Goal: Find specific page/section: Find specific page/section

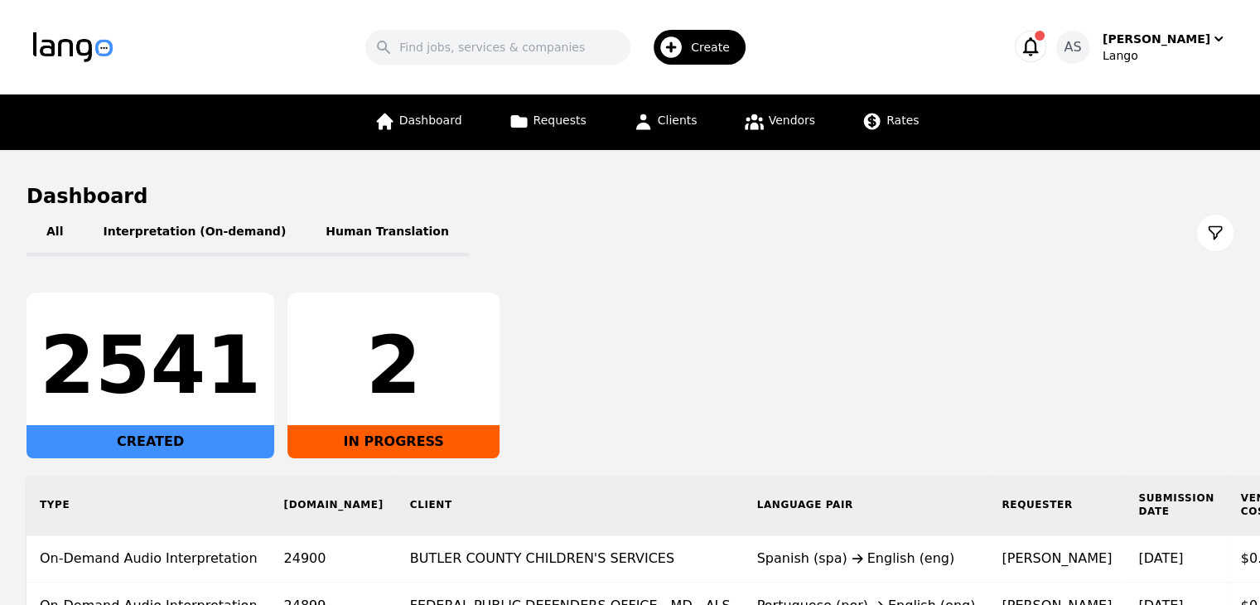
drag, startPoint x: 797, startPoint y: 335, endPoint x: 560, endPoint y: 393, distance: 243.8
click at [561, 392] on div "2541 CREATED 2 IN PROGRESS" at bounding box center [629, 375] width 1207 height 166
click at [653, 118] on icon at bounding box center [643, 121] width 21 height 21
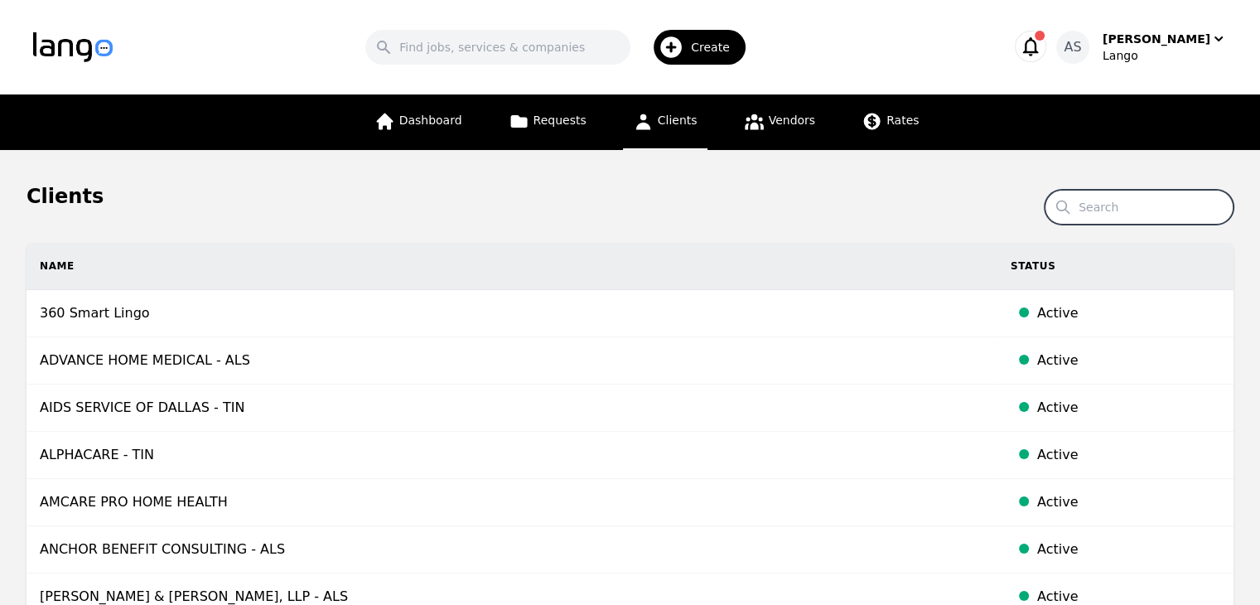
click at [1113, 203] on input "Search" at bounding box center [1138, 207] width 189 height 35
type input "[PERSON_NAME]"
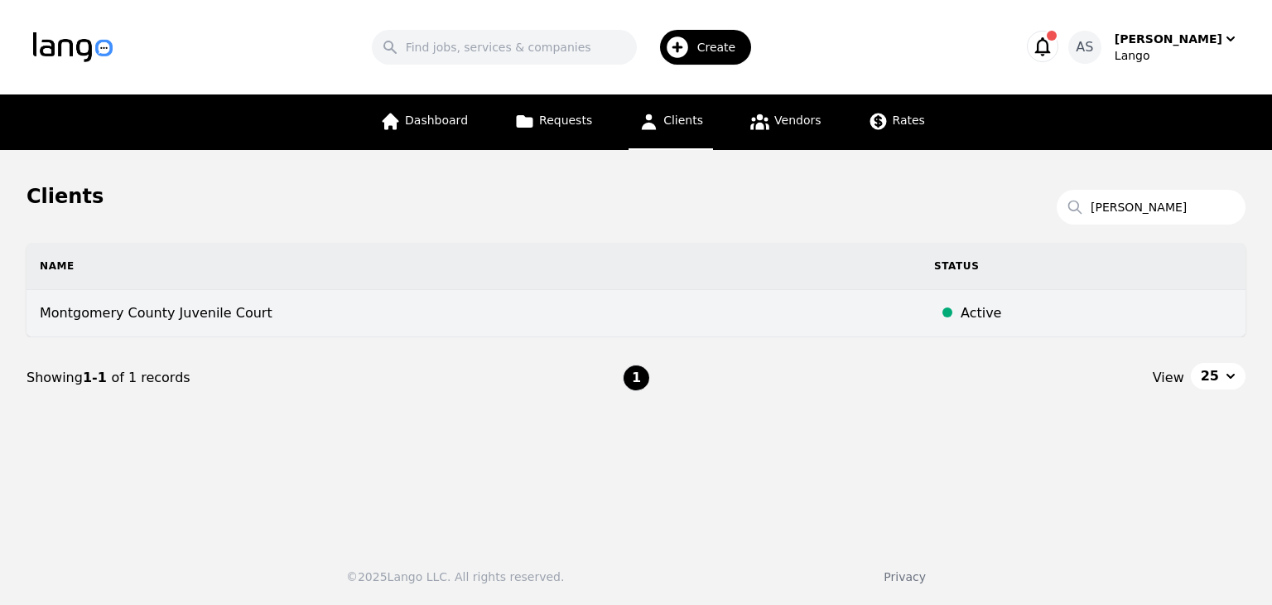
click at [235, 316] on td "Montgomery County Juvenile Court" at bounding box center [473, 313] width 894 height 47
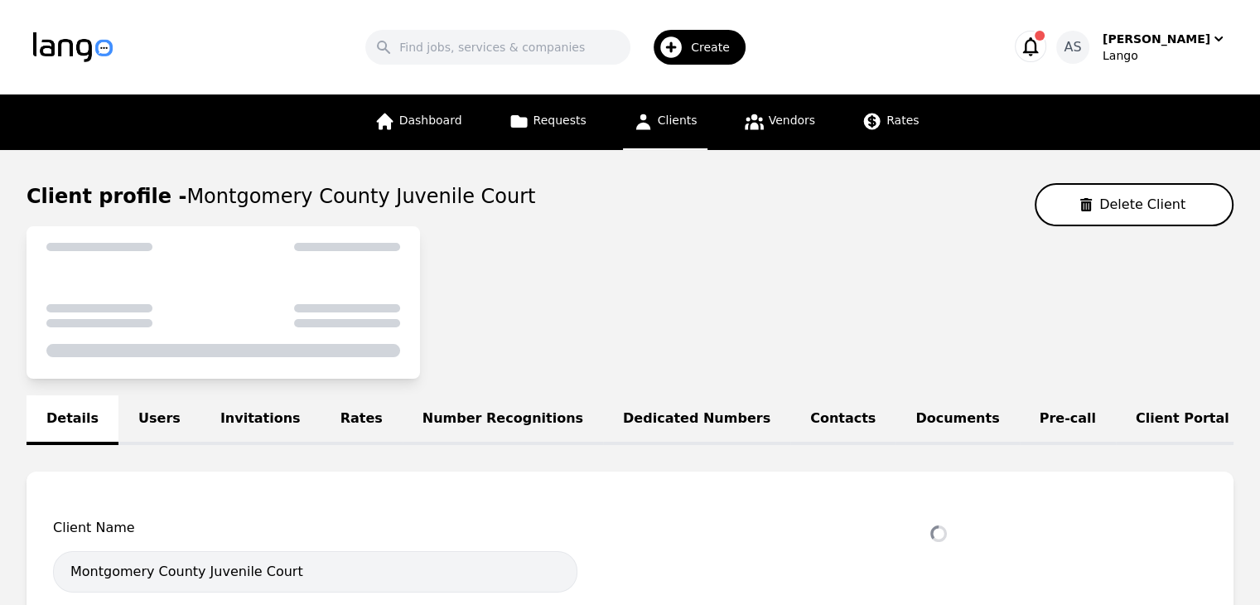
select select "active"
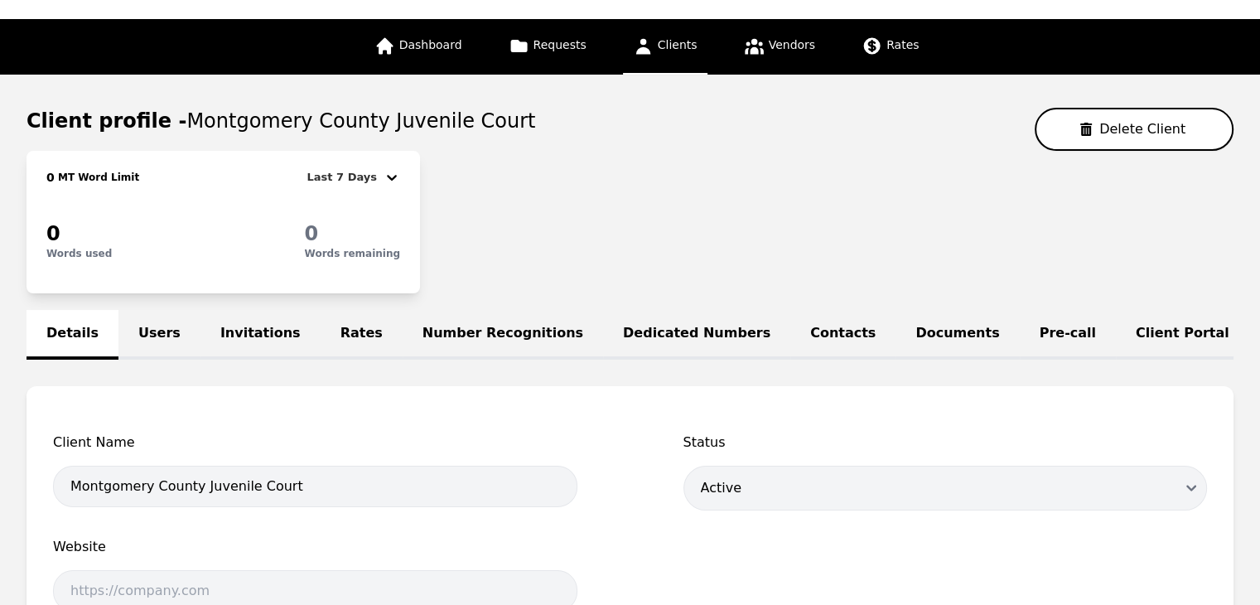
scroll to position [248, 0]
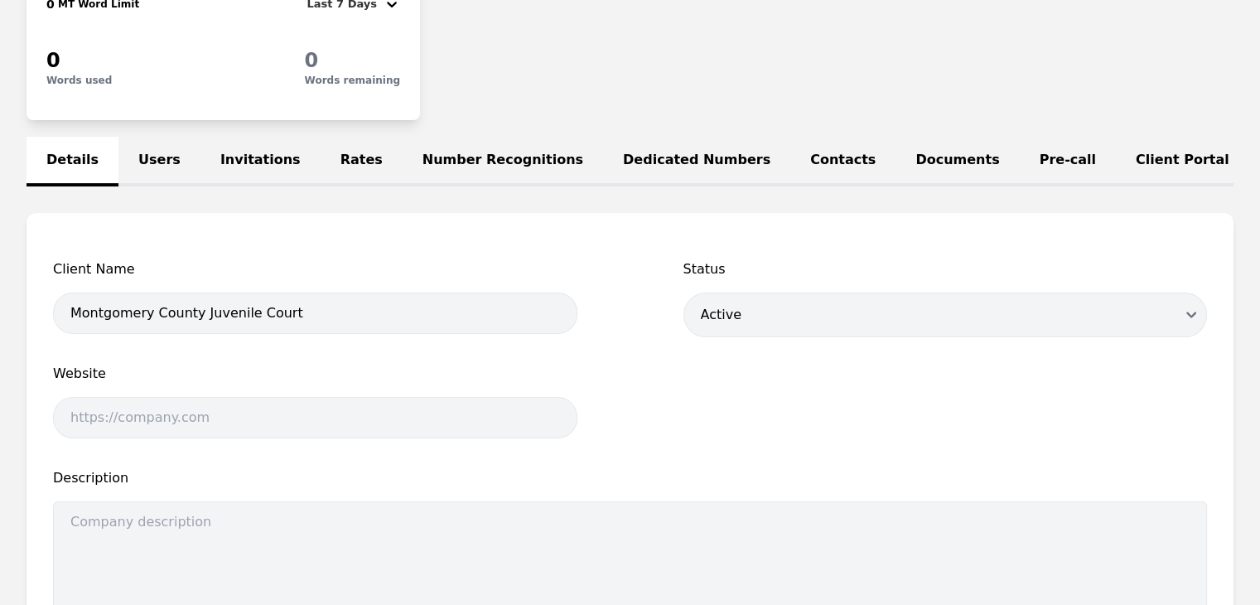
click at [322, 159] on link "Rates" at bounding box center [361, 162] width 82 height 50
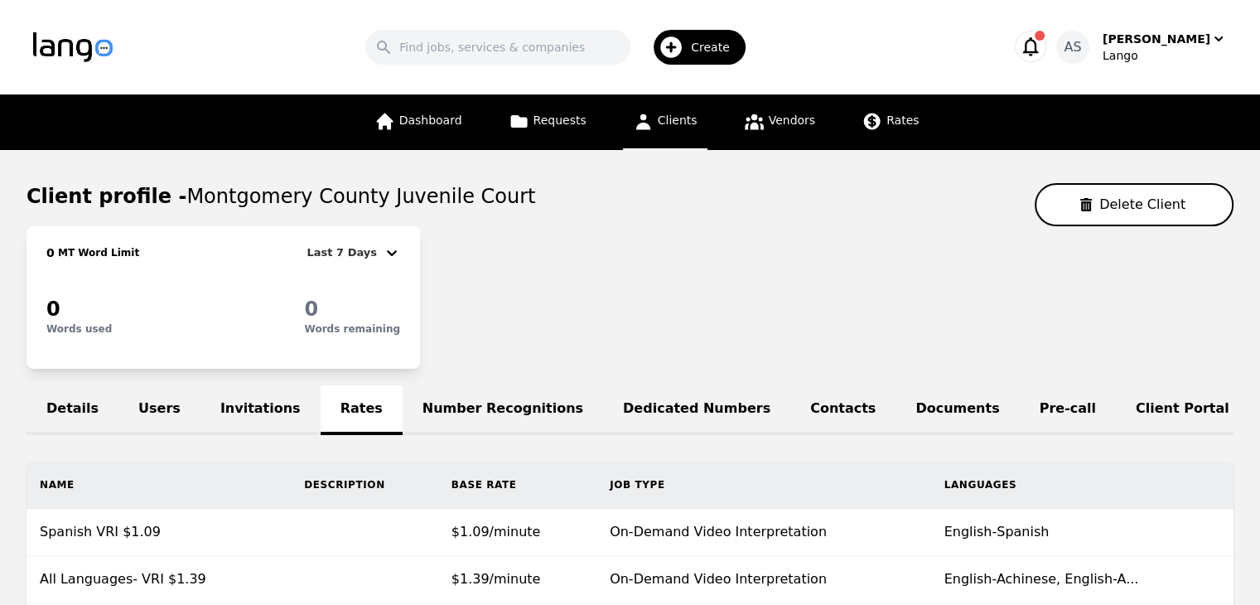
click at [672, 108] on link "Clients" at bounding box center [665, 121] width 84 height 55
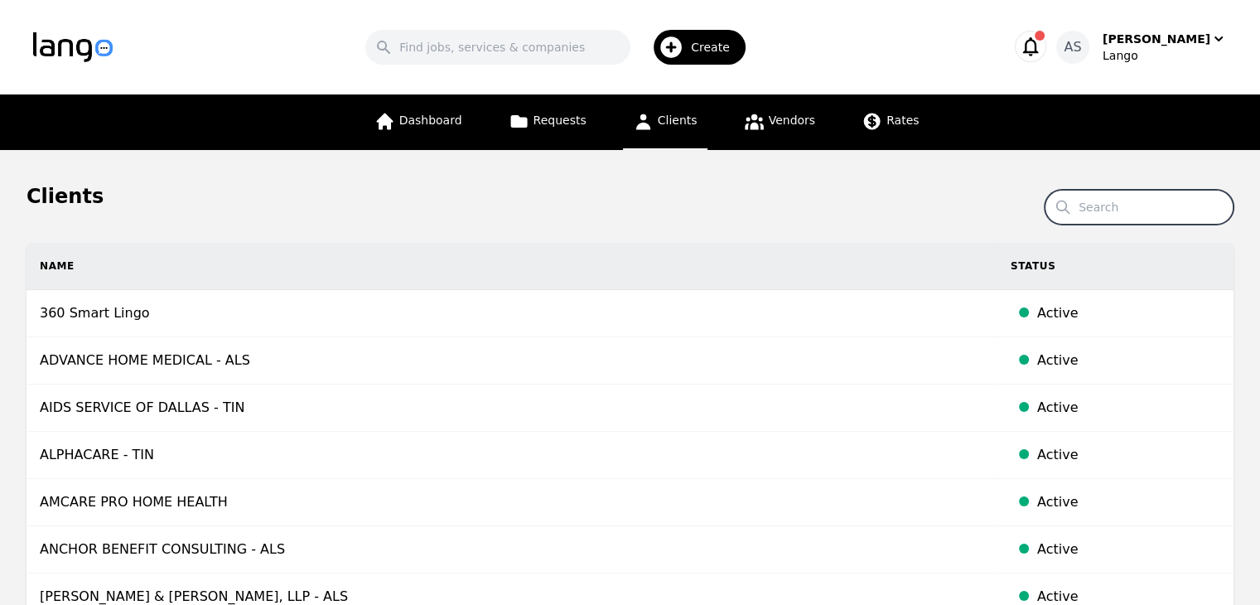
click at [1139, 200] on input "Search" at bounding box center [1138, 207] width 189 height 35
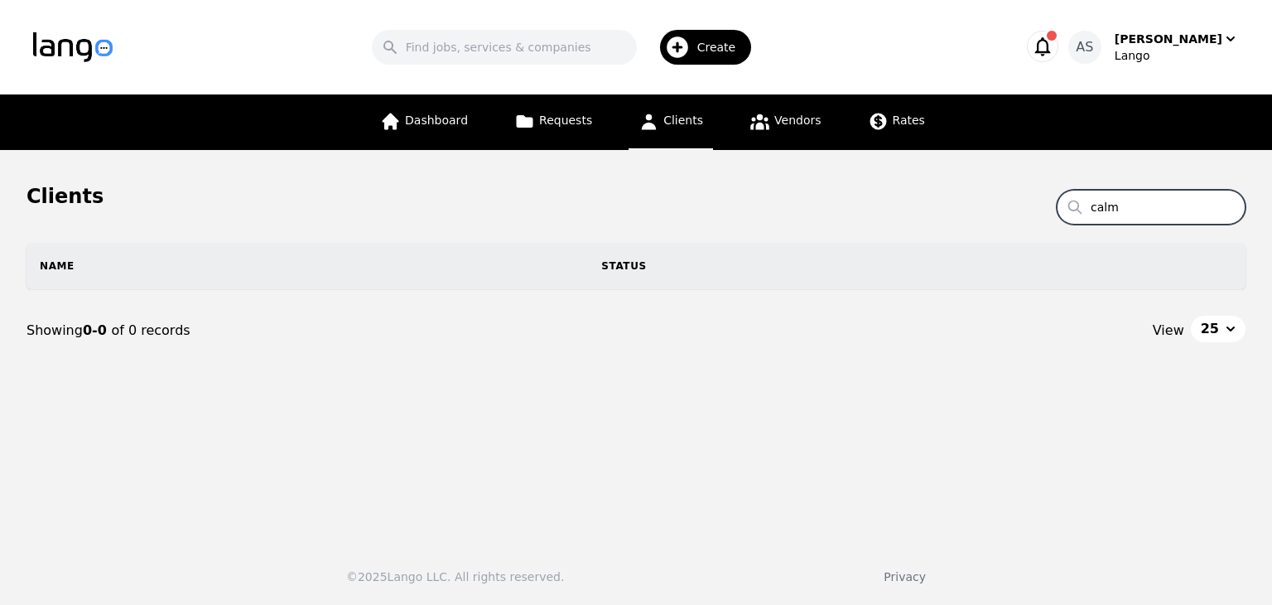
type input "calm"
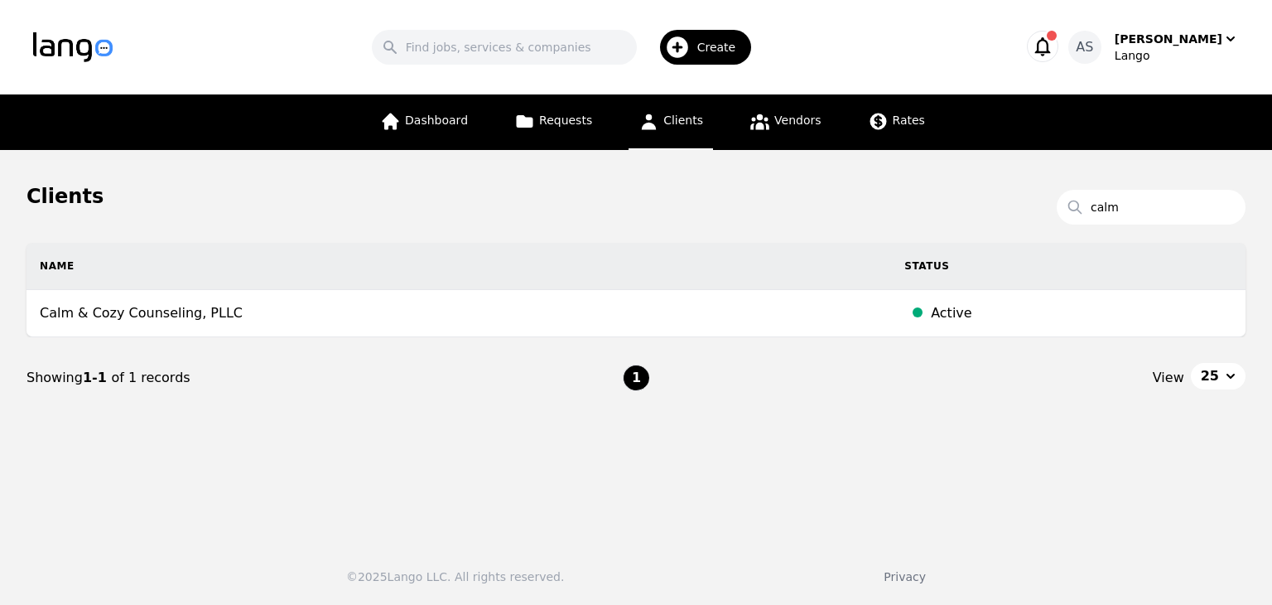
click at [266, 316] on td "Calm & Cozy Counseling, PLLC" at bounding box center [458, 313] width 865 height 47
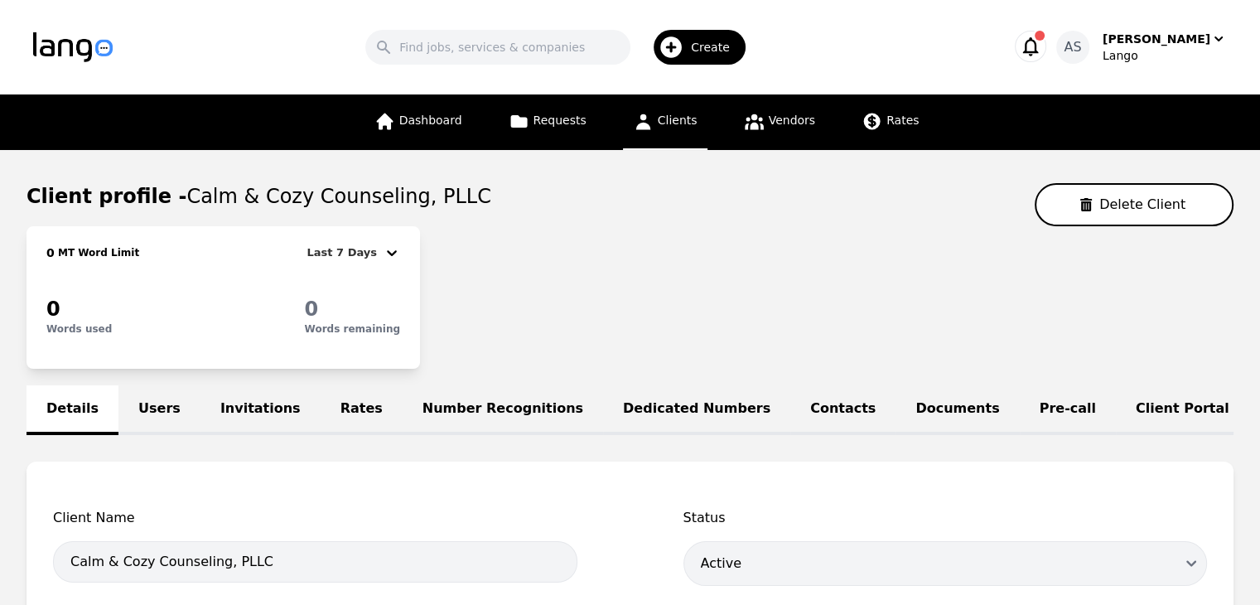
click at [320, 412] on link "Rates" at bounding box center [361, 410] width 82 height 50
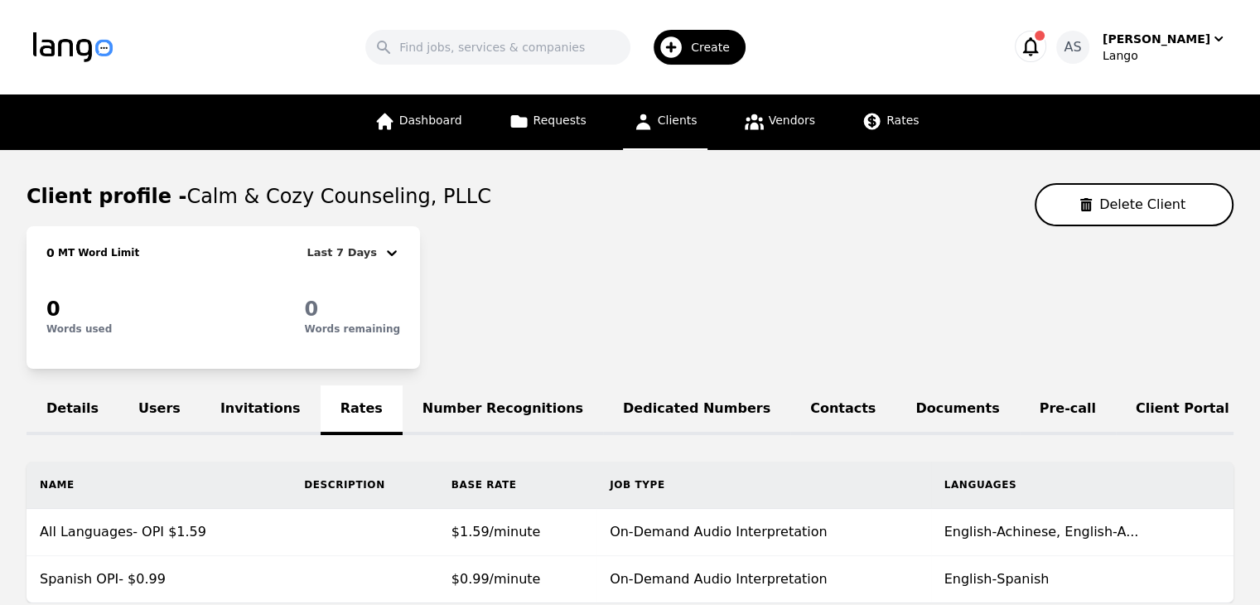
click at [659, 120] on span "Clients" at bounding box center [677, 119] width 40 height 13
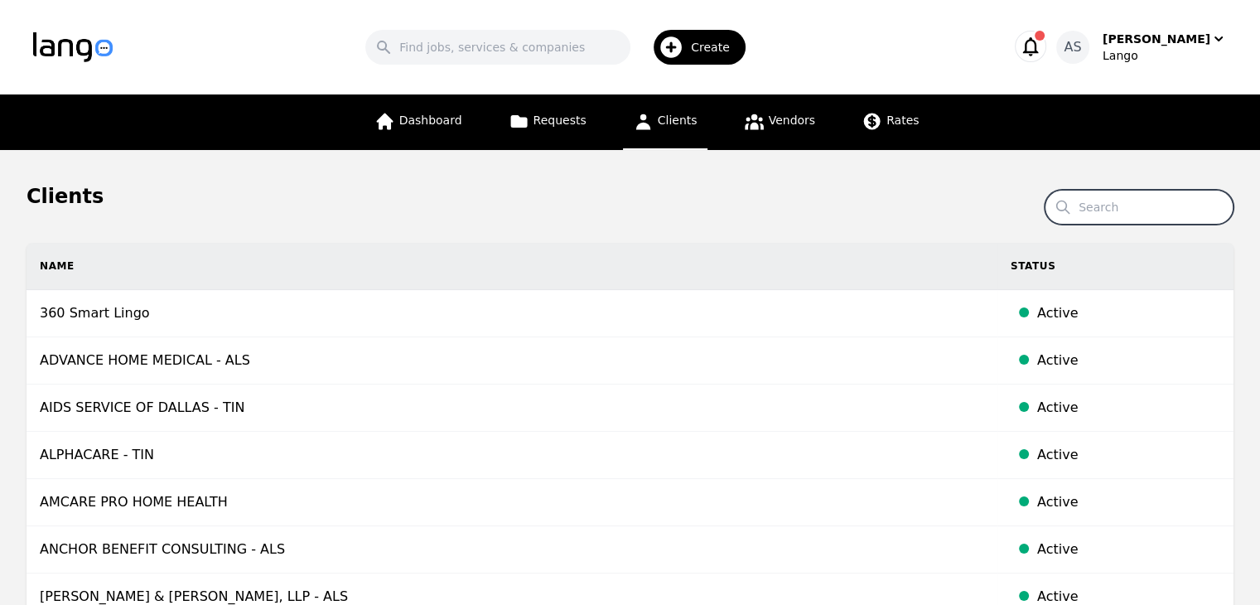
click at [1136, 204] on input "Search" at bounding box center [1138, 207] width 189 height 35
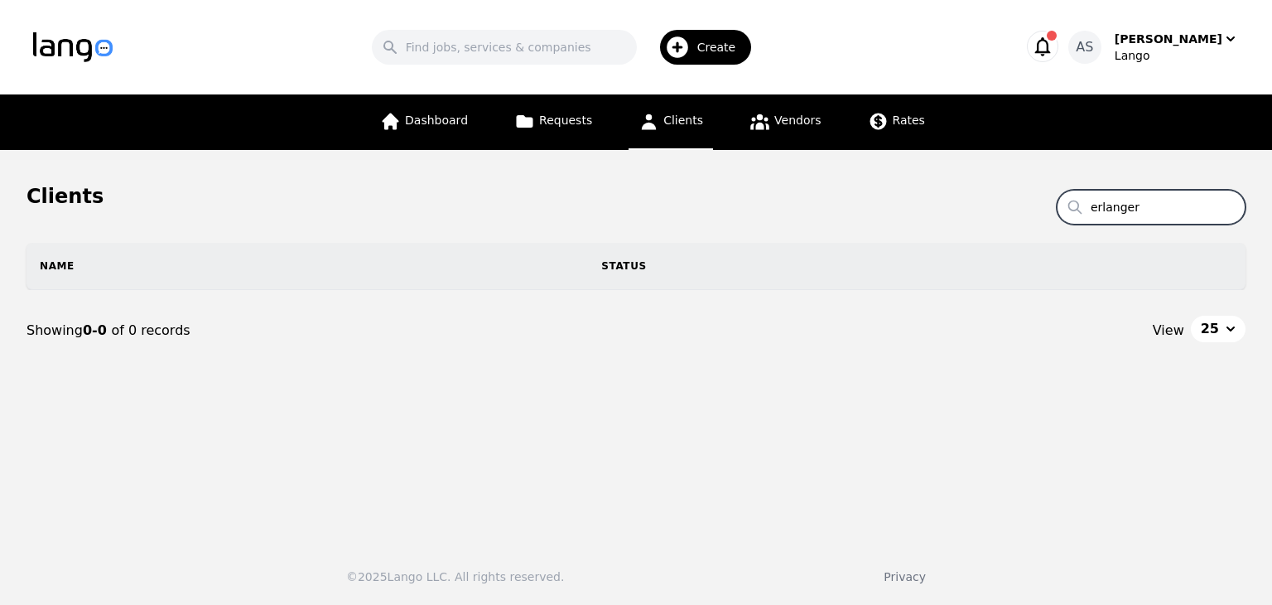
click at [1176, 210] on input "erlanger" at bounding box center [1151, 207] width 189 height 35
click at [1173, 210] on input "erlanger" at bounding box center [1151, 207] width 189 height 35
click at [1174, 208] on input "erlanger" at bounding box center [1151, 207] width 189 height 35
click at [689, 108] on link "Clients" at bounding box center [671, 121] width 84 height 55
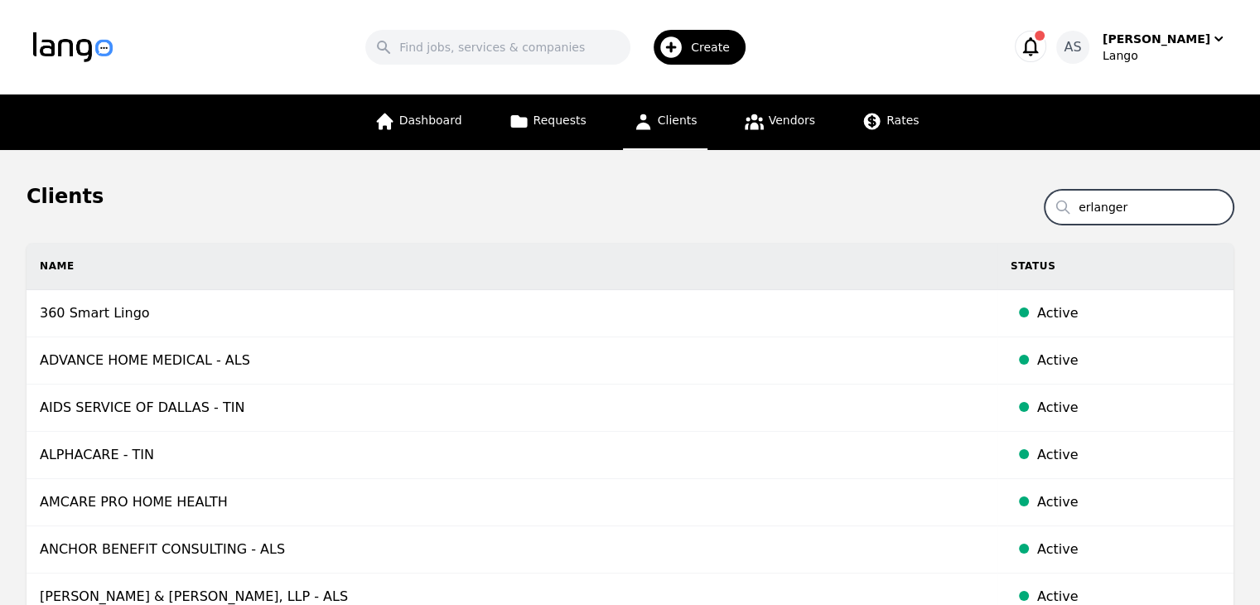
click at [1146, 213] on input "erlanger" at bounding box center [1138, 207] width 189 height 35
drag, startPoint x: 1135, startPoint y: 200, endPoint x: 937, endPoint y: 218, distance: 198.7
type input "erlanger"
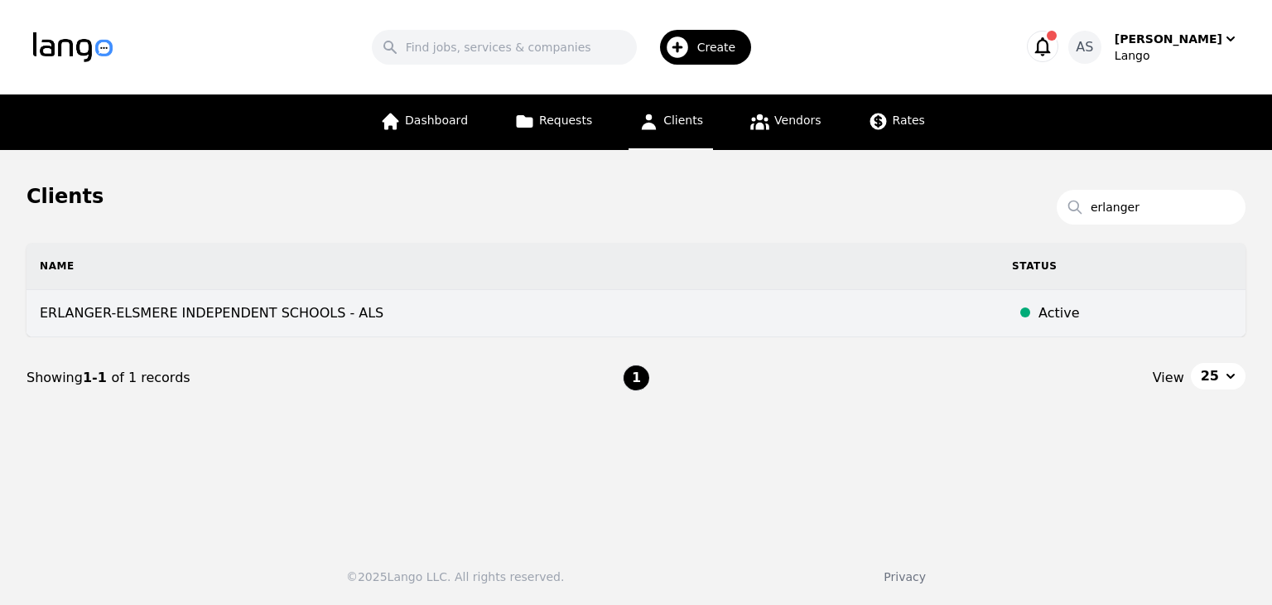
click at [490, 312] on td "ERLANGER-ELSMERE INDEPENDENT SCHOOLS - ALS" at bounding box center [512, 313] width 972 height 47
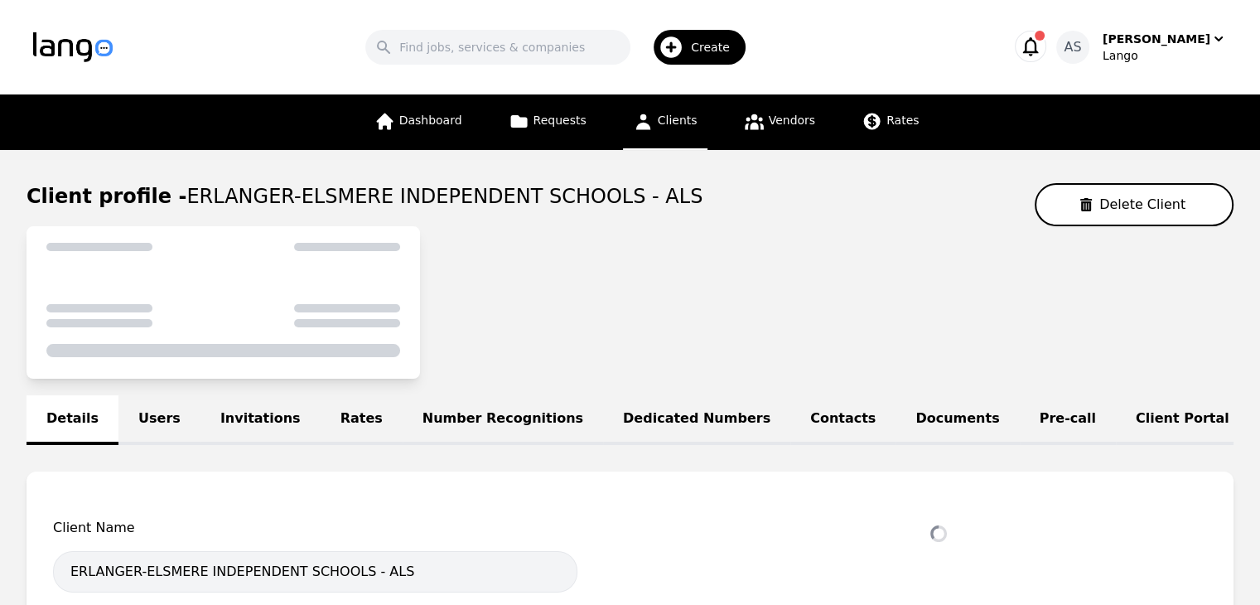
select select "active"
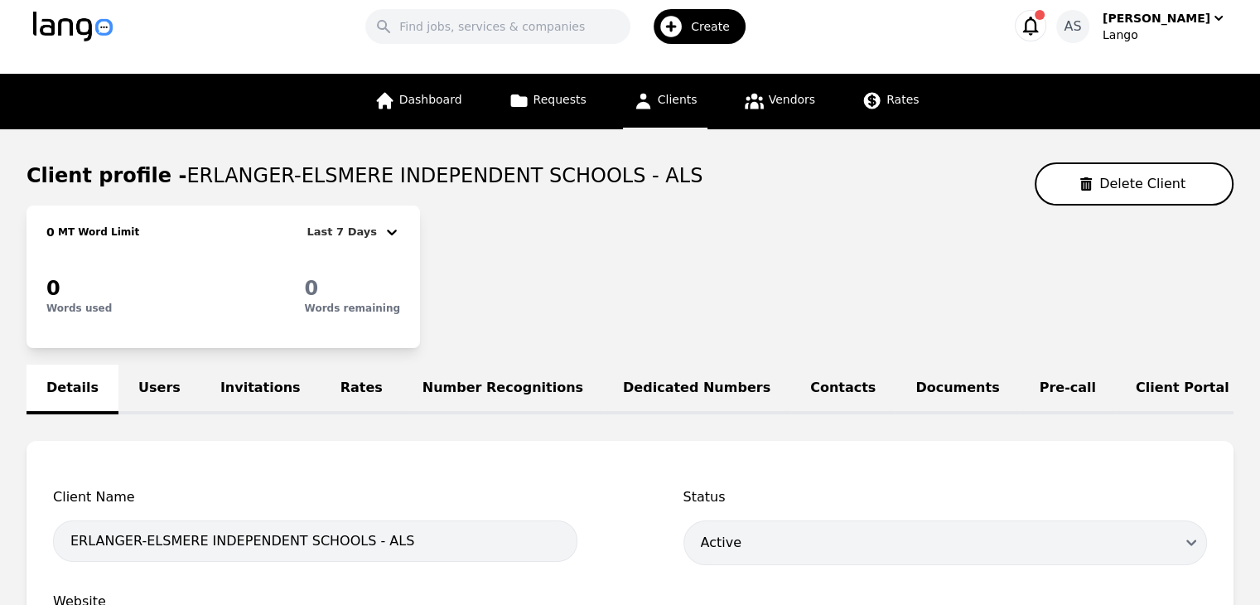
scroll to position [83, 0]
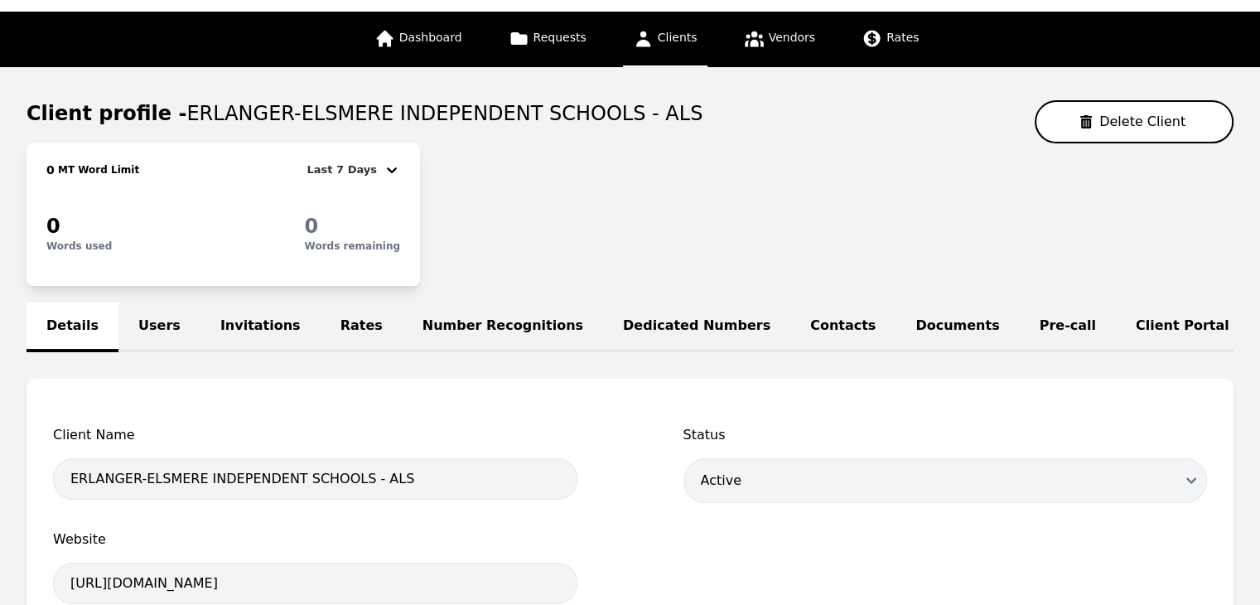
click at [643, 323] on link "Dedicated Numbers" at bounding box center [696, 327] width 187 height 50
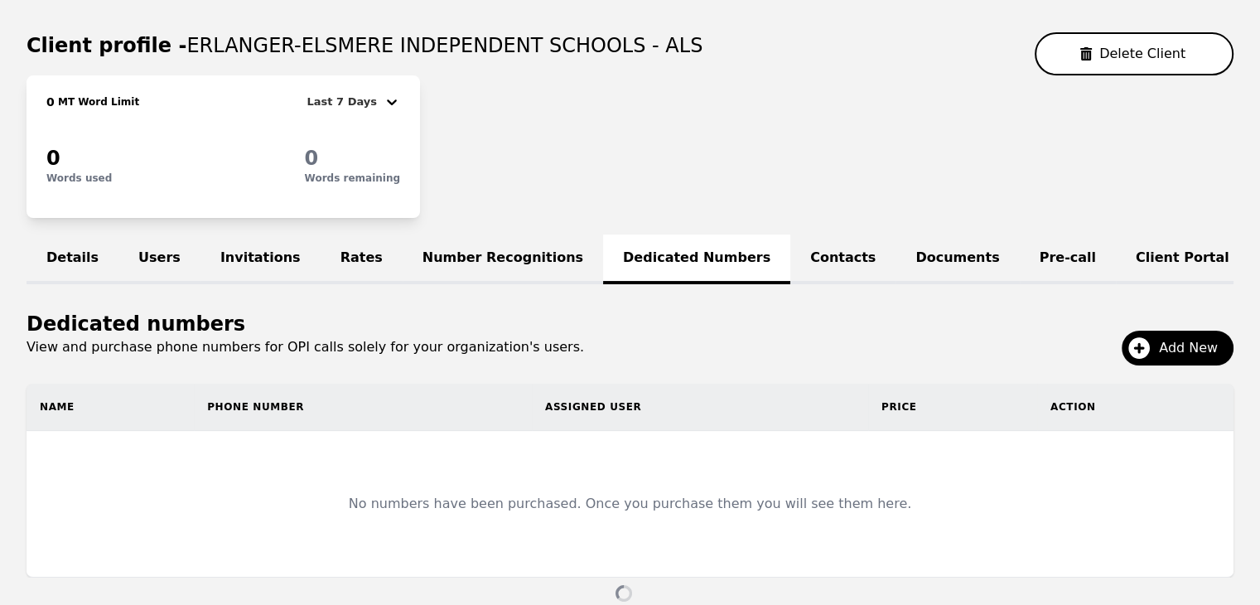
scroll to position [243, 0]
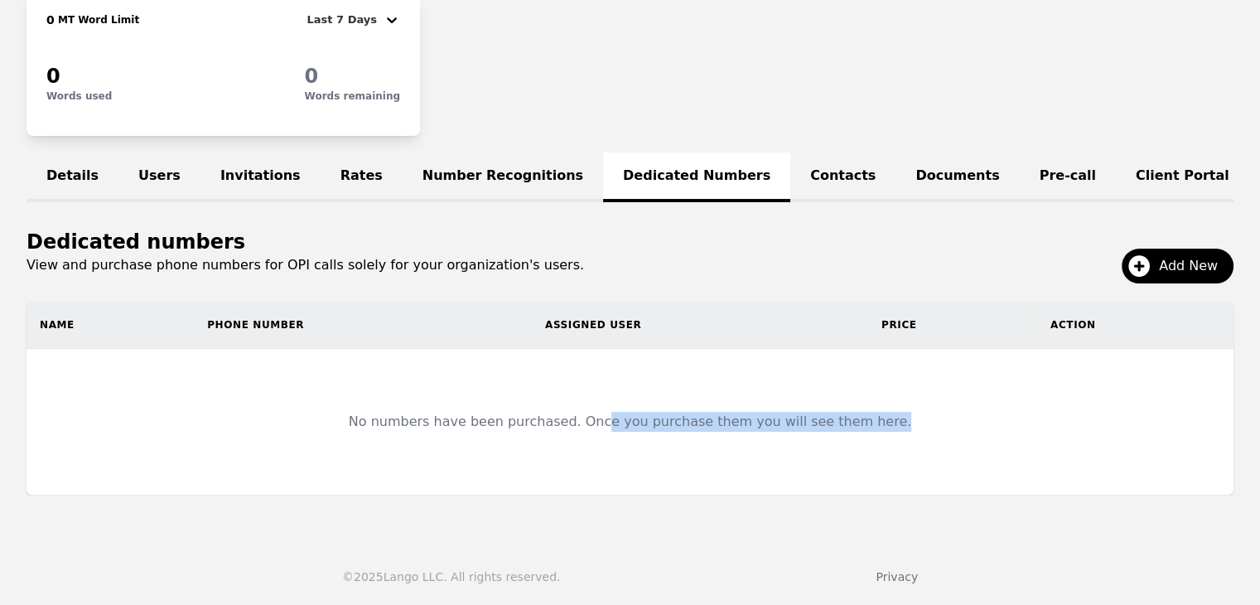
drag, startPoint x: 702, startPoint y: 431, endPoint x: 994, endPoint y: 431, distance: 291.5
click at [994, 431] on td "No numbers have been purchased. Once you purchase them you will see them here." at bounding box center [629, 422] width 1207 height 146
click at [450, 163] on link "Number Recognitions" at bounding box center [502, 177] width 200 height 50
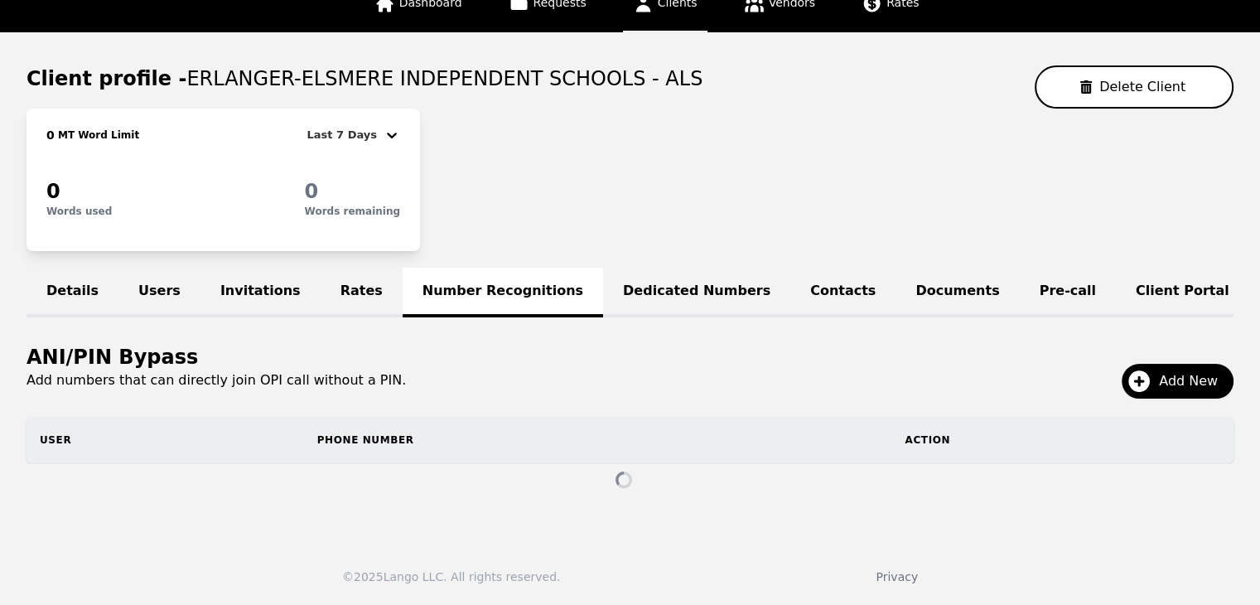
scroll to position [97, 0]
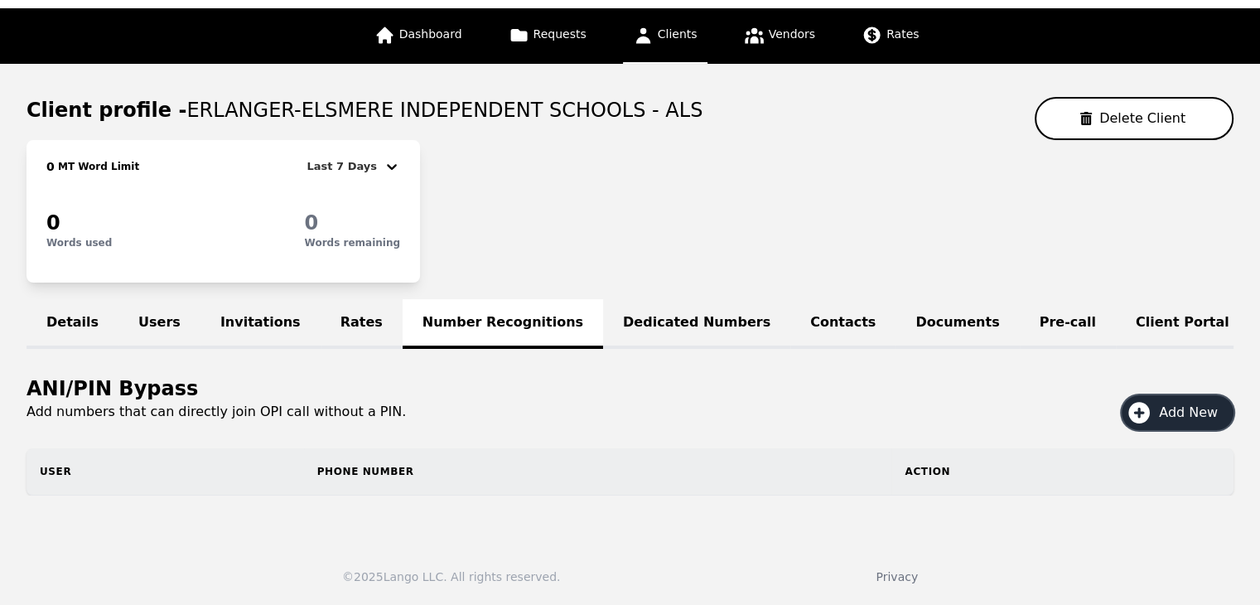
click at [1169, 407] on span "Add New" at bounding box center [1193, 412] width 70 height 20
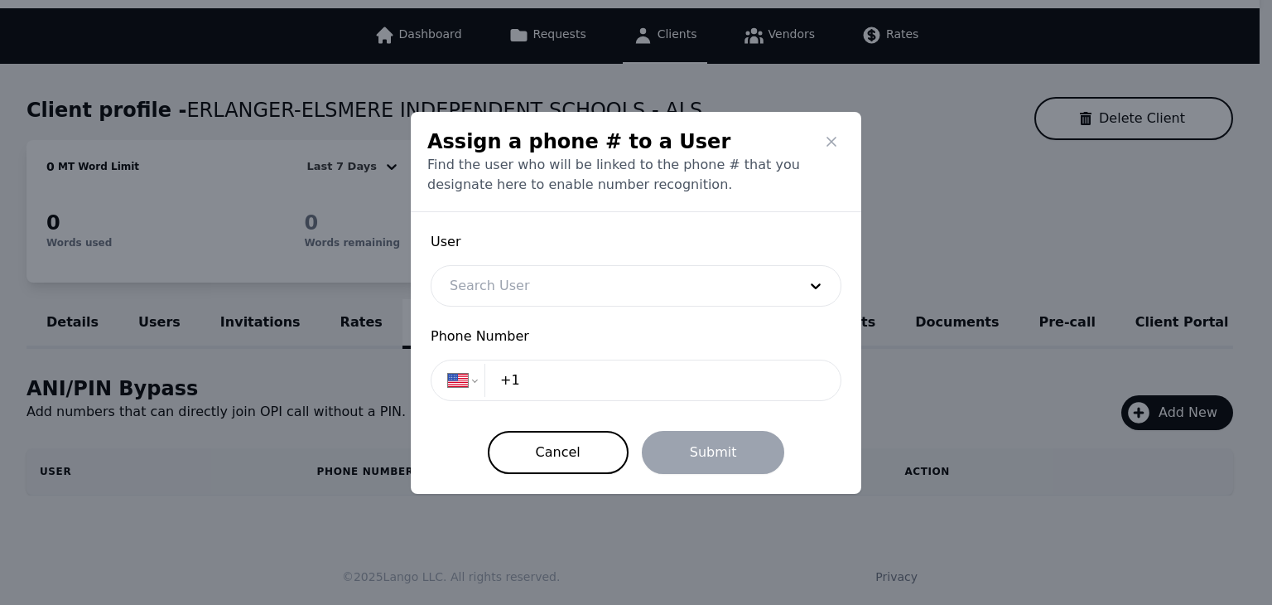
click at [730, 287] on div at bounding box center [610, 286] width 359 height 40
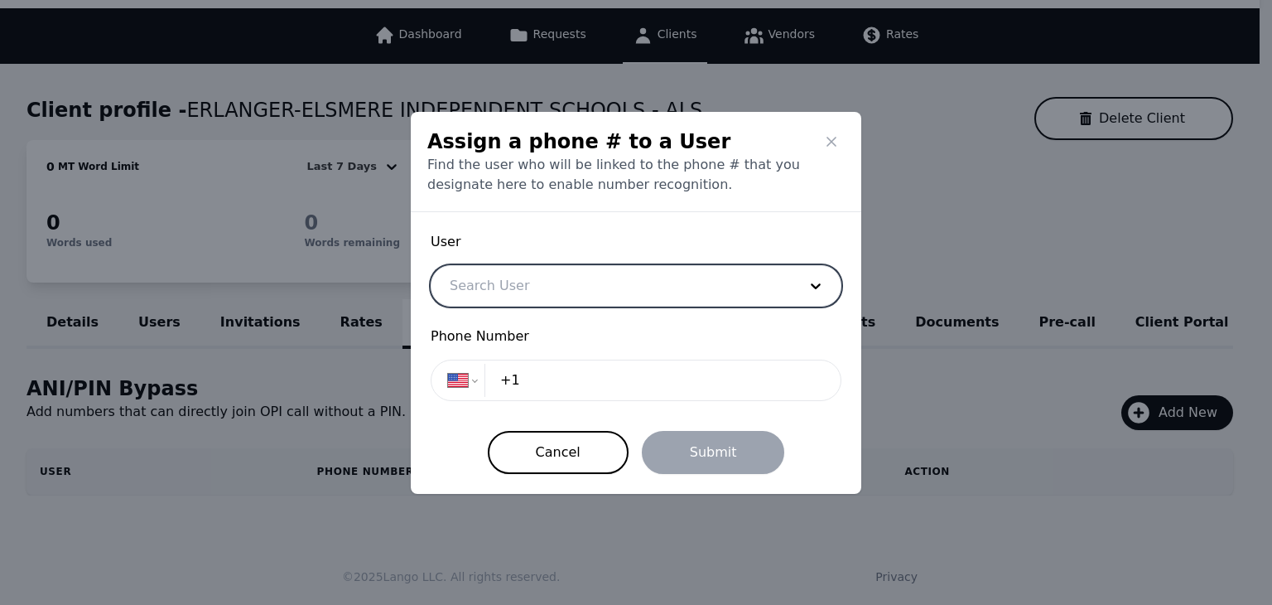
click at [729, 287] on div at bounding box center [610, 286] width 359 height 40
click at [924, 230] on div "Assign a phone # to a User Find the user who will be linked to the phone # that…" at bounding box center [636, 302] width 1272 height 605
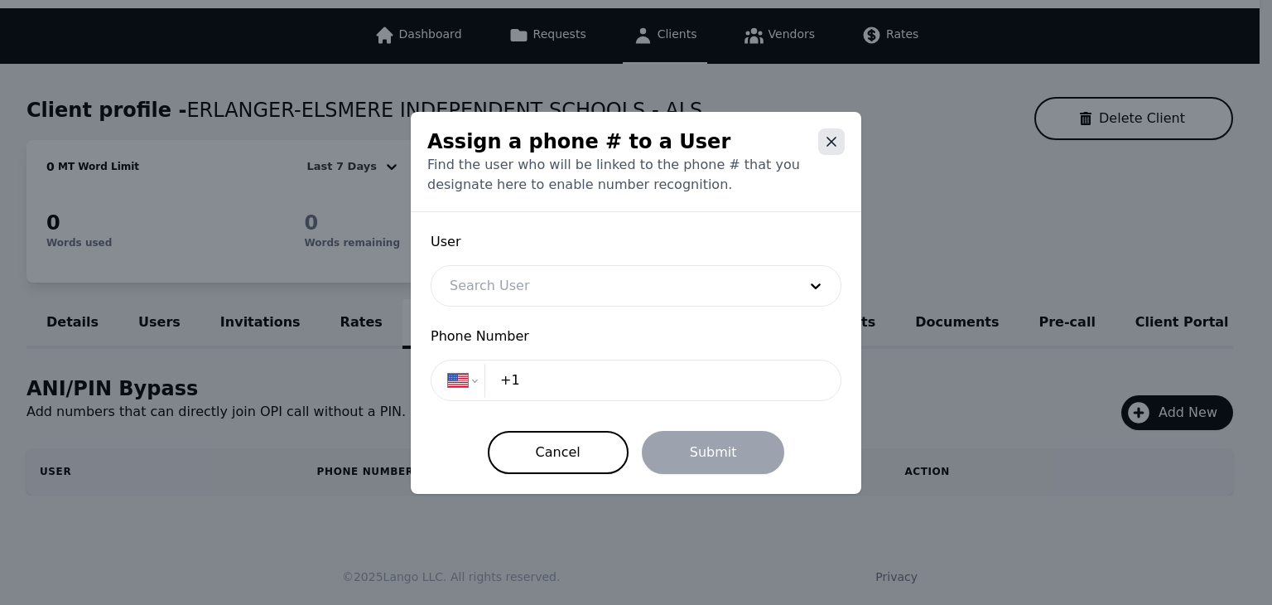
click at [831, 138] on icon "Close" at bounding box center [831, 141] width 17 height 17
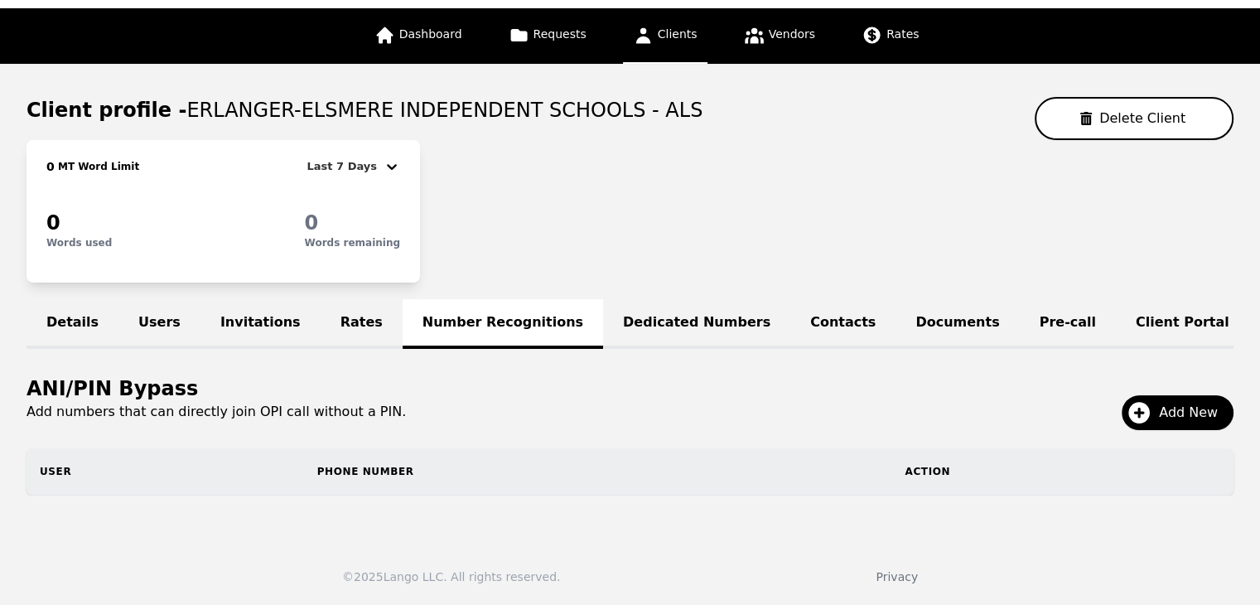
click at [603, 315] on link "Dedicated Numbers" at bounding box center [696, 324] width 187 height 50
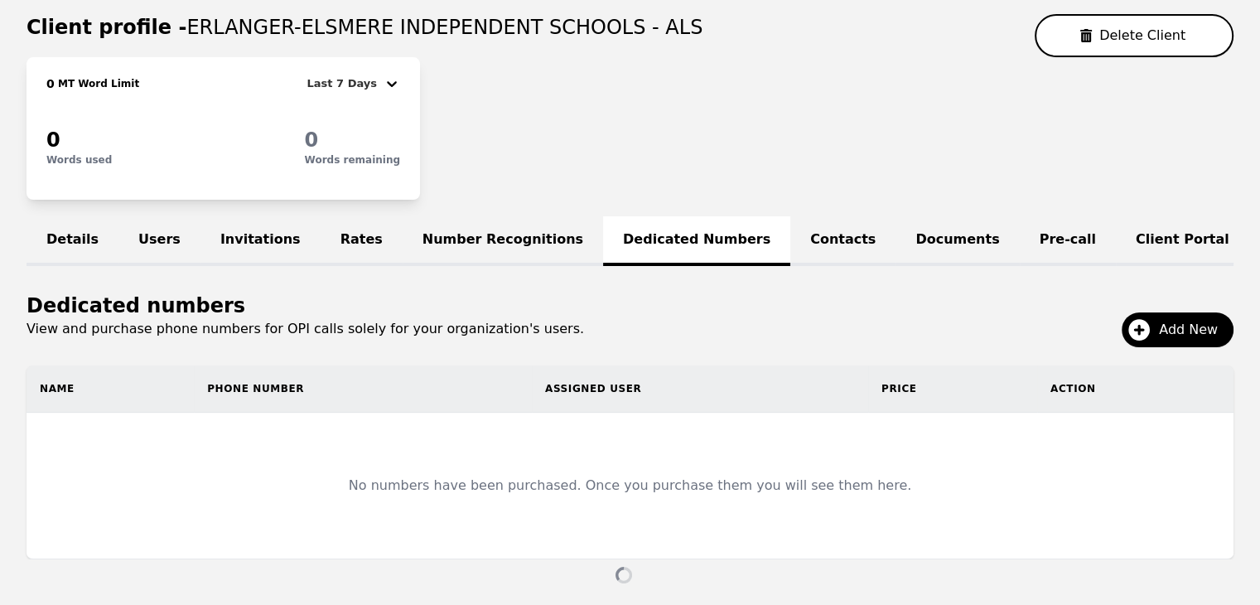
scroll to position [243, 0]
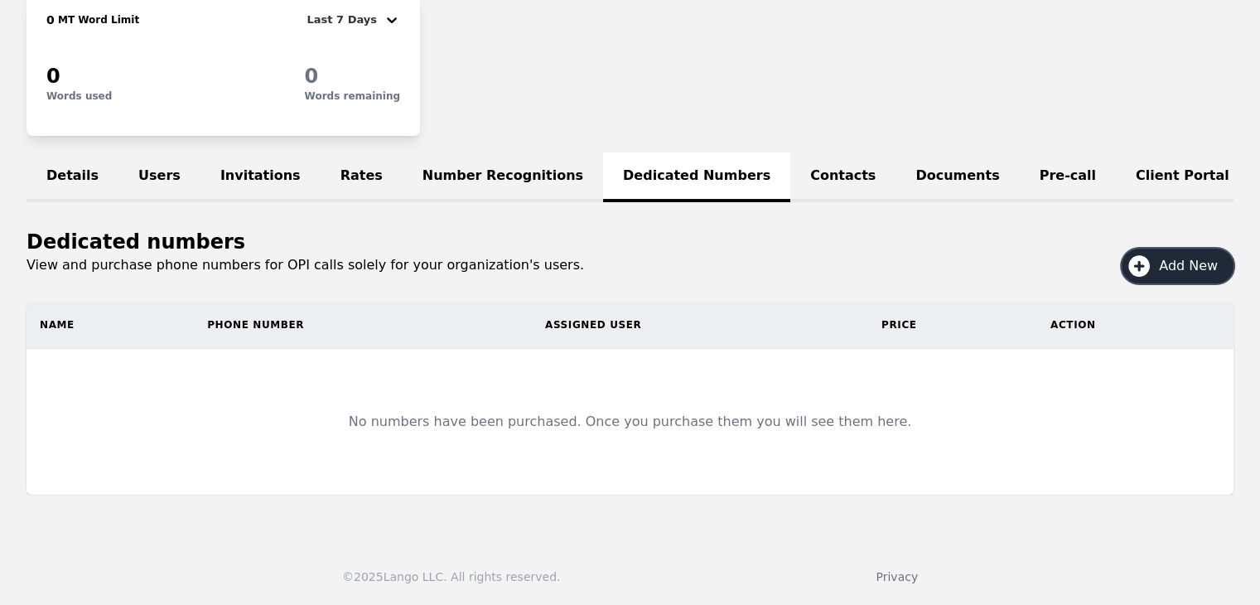
click at [1152, 270] on icon "button" at bounding box center [1138, 266] width 26 height 26
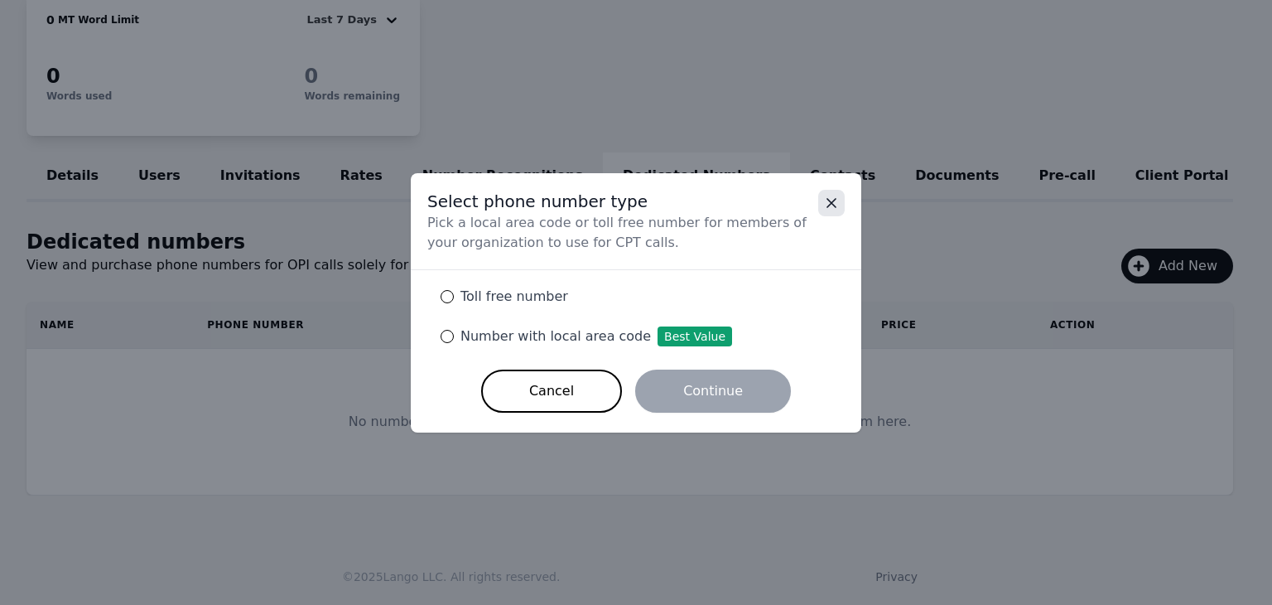
click at [834, 206] on icon "Close" at bounding box center [831, 203] width 8 height 8
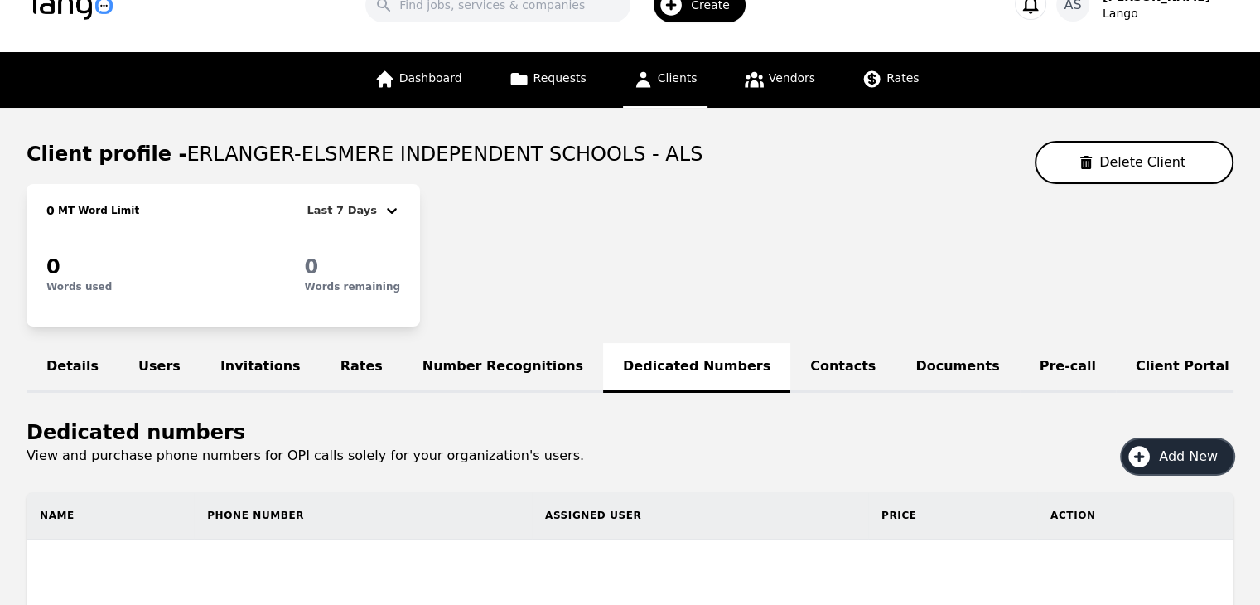
scroll to position [0, 0]
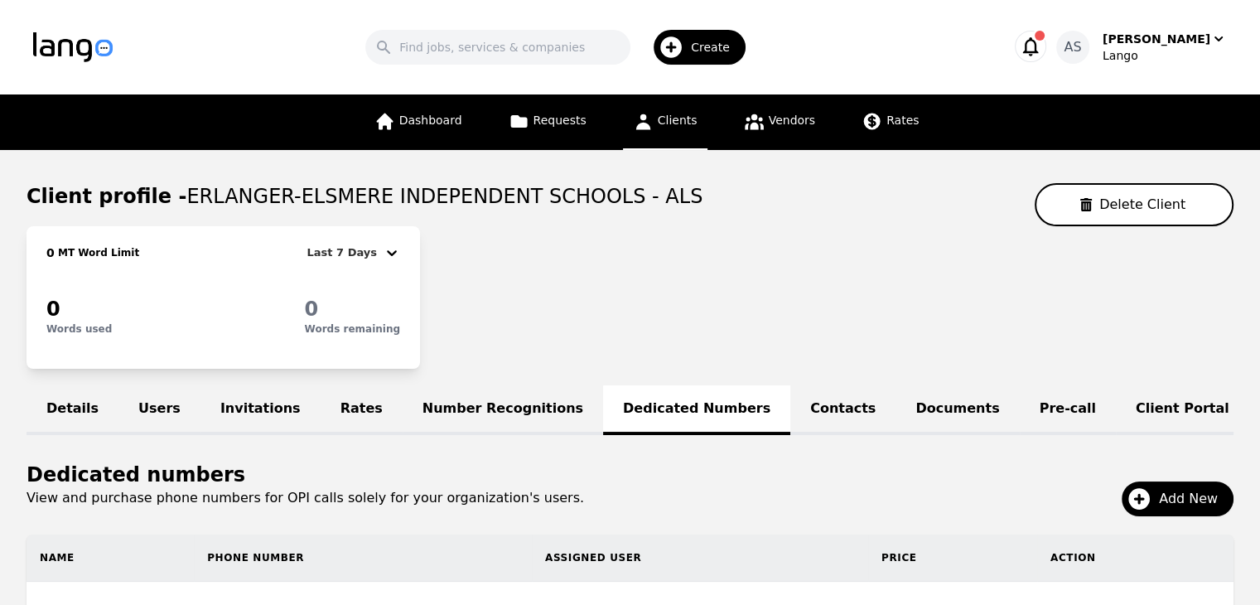
click at [669, 128] on link "Clients" at bounding box center [665, 121] width 84 height 55
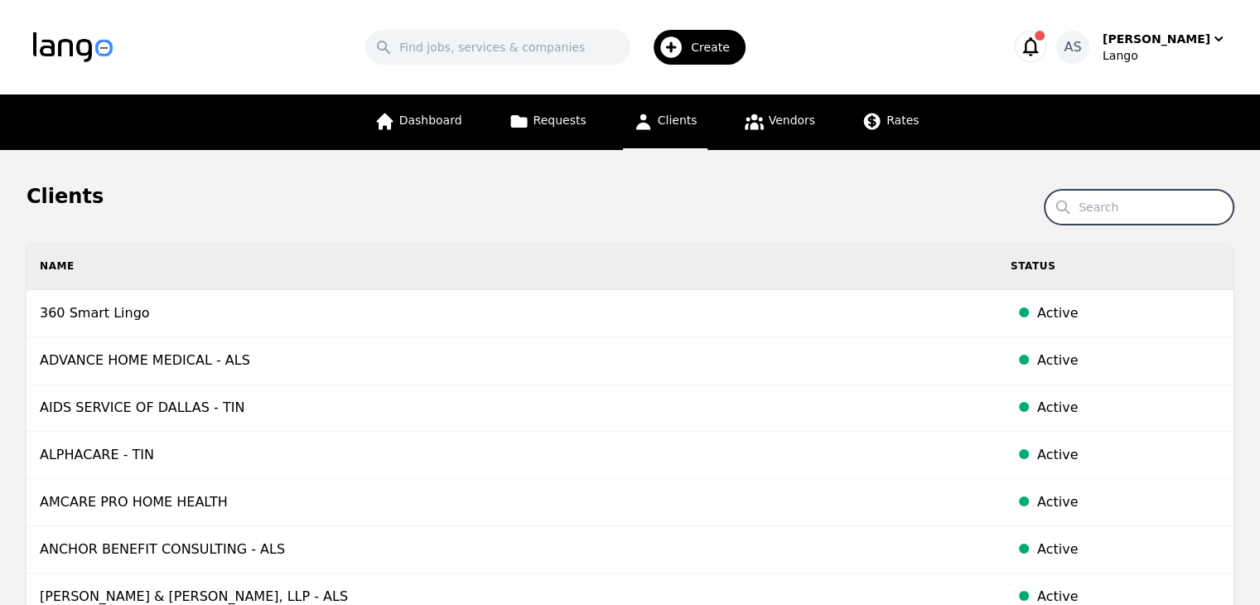
click at [1140, 206] on input "Search" at bounding box center [1138, 207] width 189 height 35
type input "kennebec"
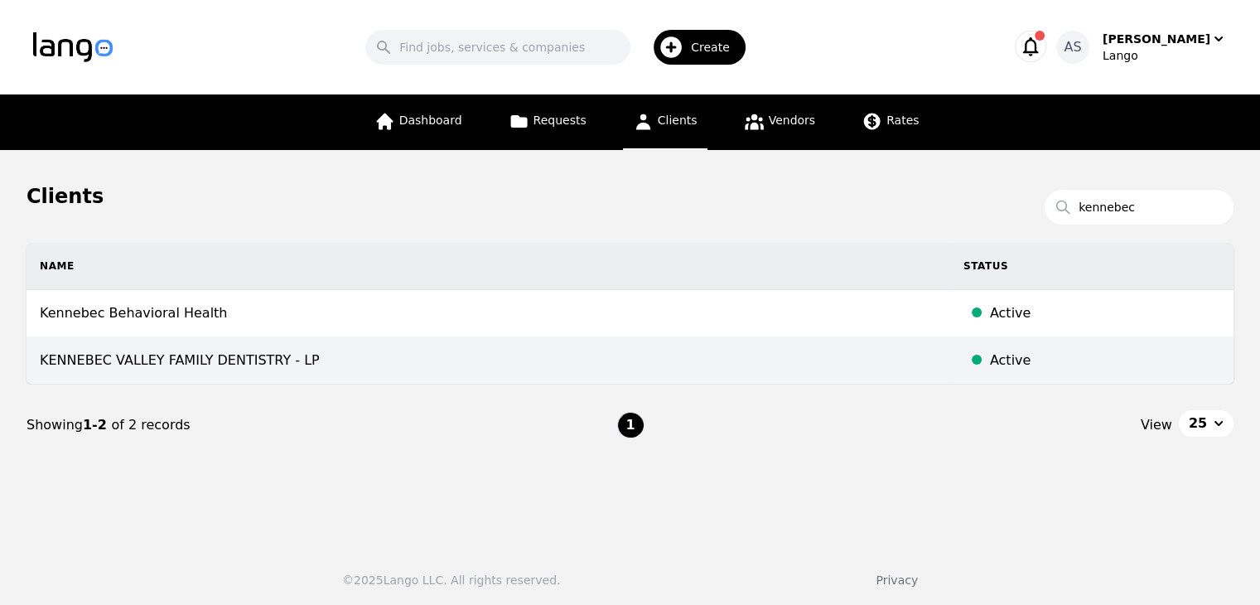
click at [289, 354] on td "KENNEBEC VALLEY FAMILY DENTISTRY - LP" at bounding box center [487, 360] width 923 height 47
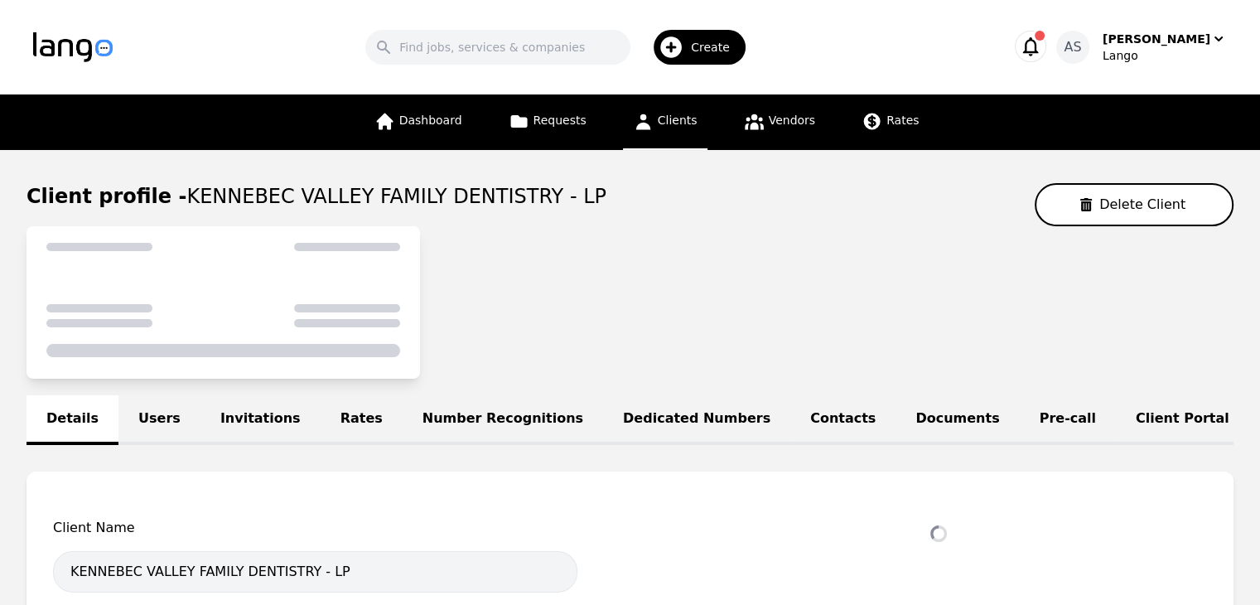
select select "active"
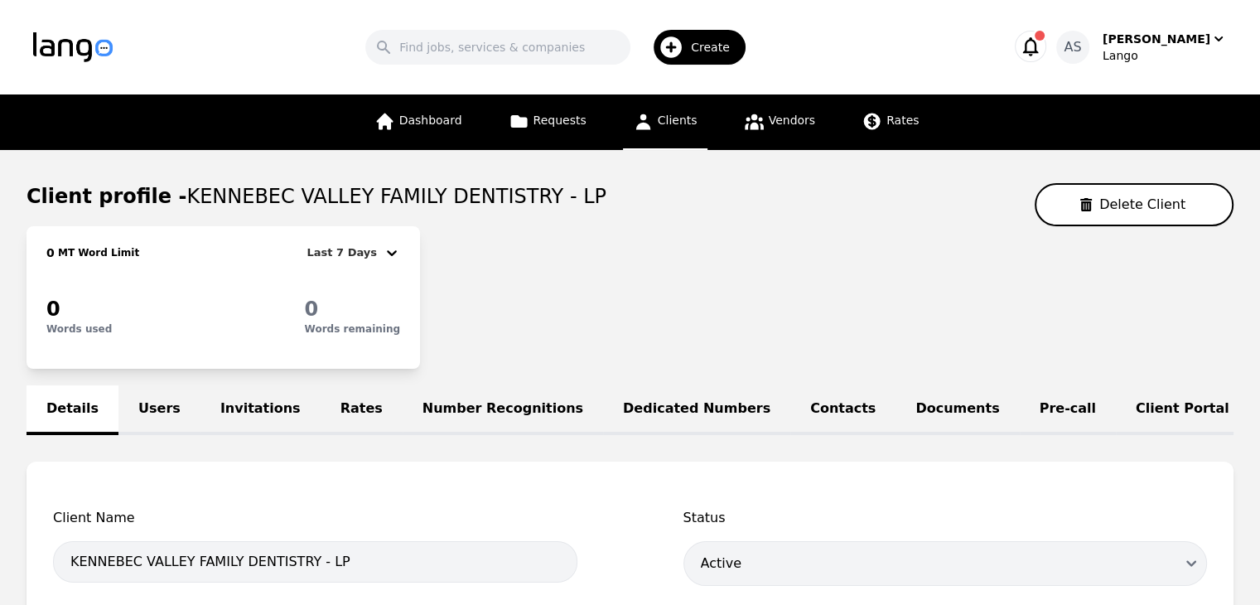
click at [320, 407] on link "Rates" at bounding box center [361, 410] width 82 height 50
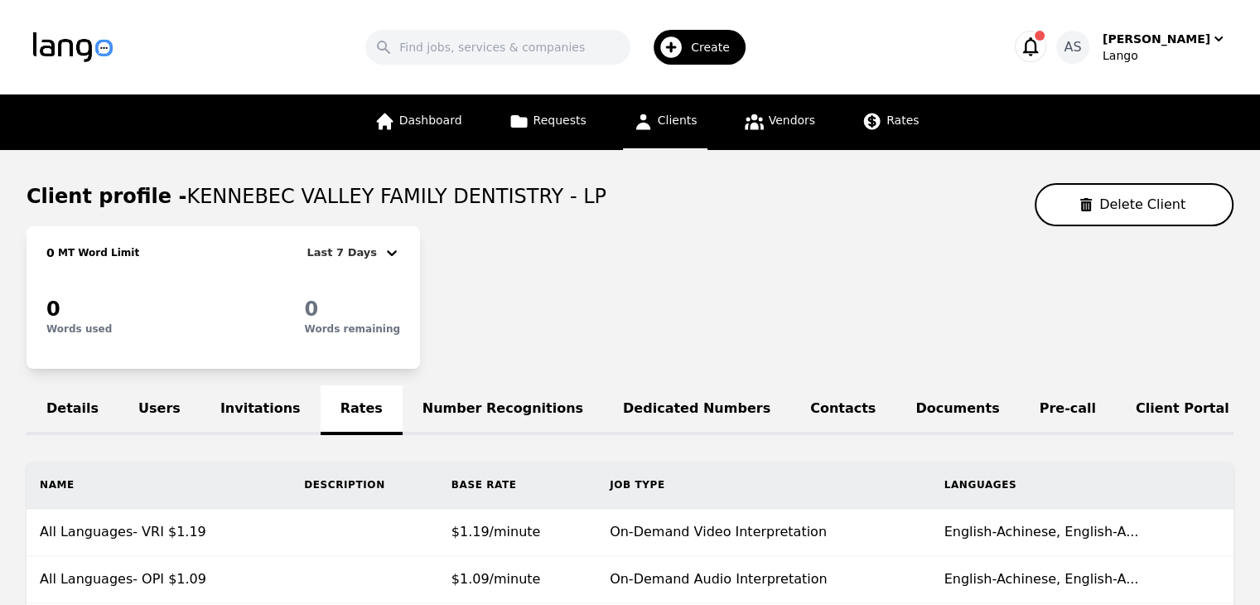
click at [647, 115] on icon at bounding box center [643, 121] width 21 height 21
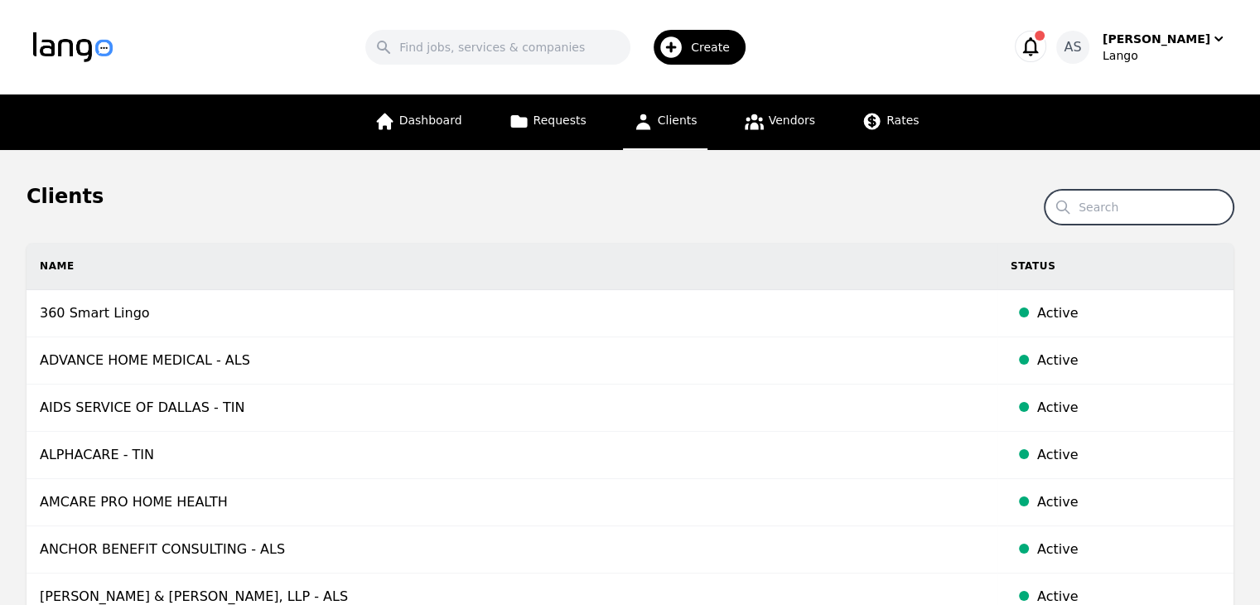
click at [1096, 210] on input "Search" at bounding box center [1138, 207] width 189 height 35
type input "kenton"
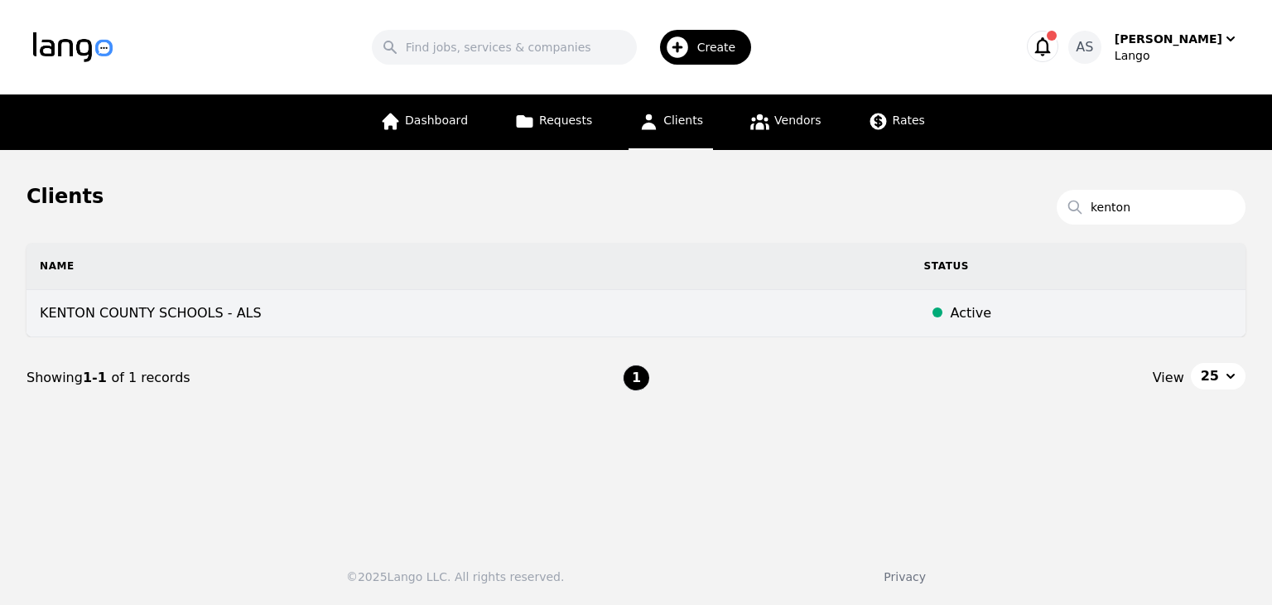
click at [476, 316] on td "KENTON COUNTY SCHOOLS - ALS" at bounding box center [468, 313] width 884 height 47
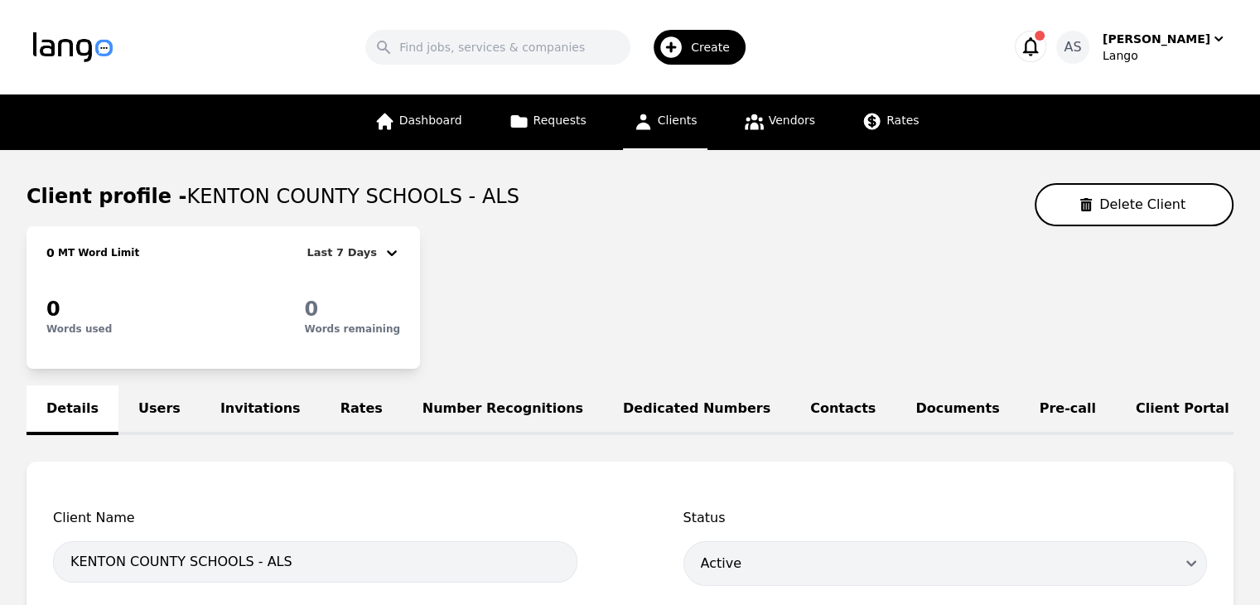
click at [335, 410] on link "Rates" at bounding box center [361, 410] width 82 height 50
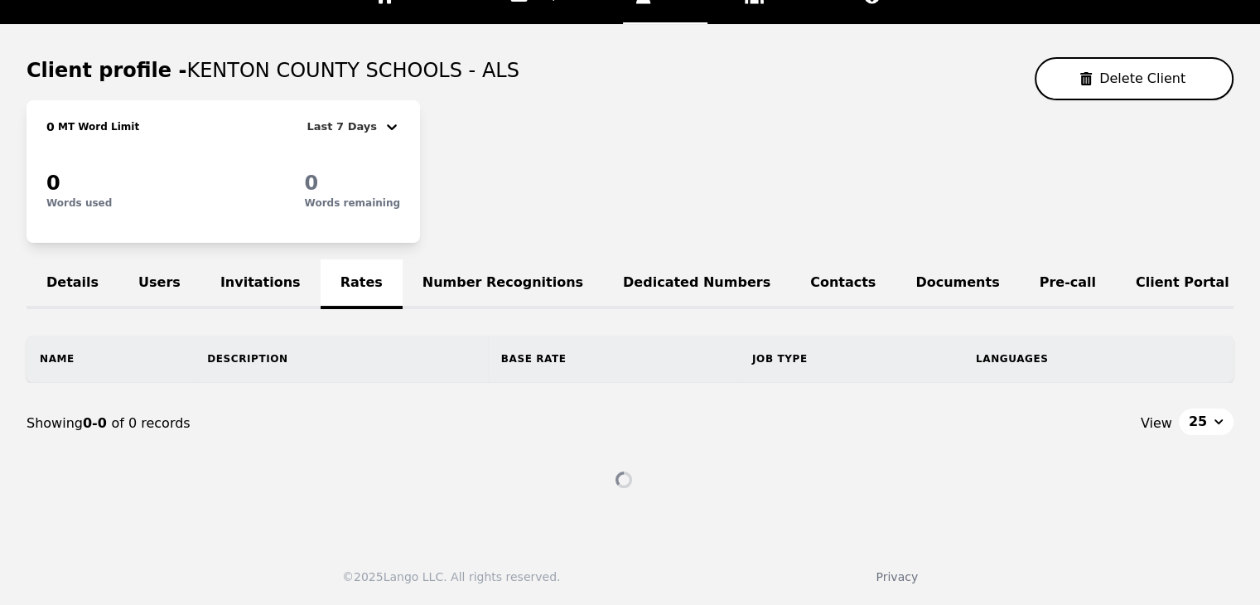
scroll to position [136, 0]
